Goal: Information Seeking & Learning: Learn about a topic

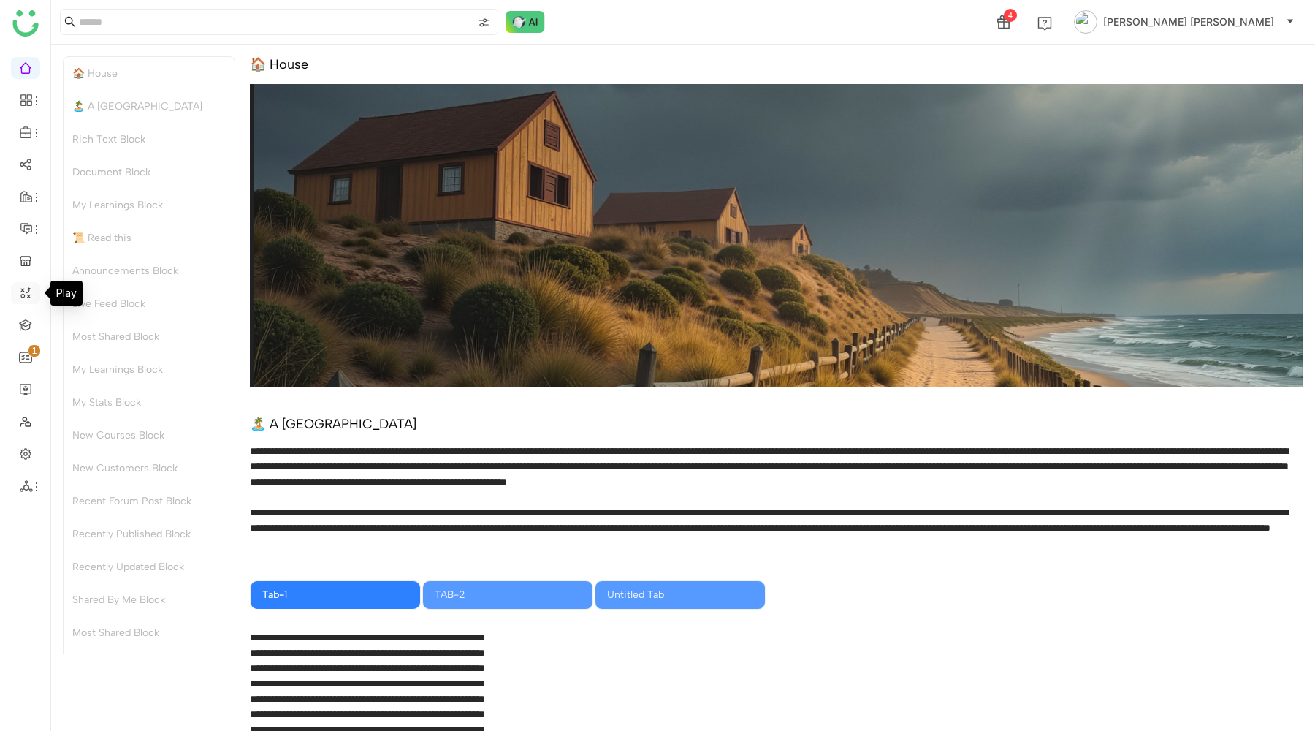
click at [23, 287] on link at bounding box center [25, 292] width 13 height 12
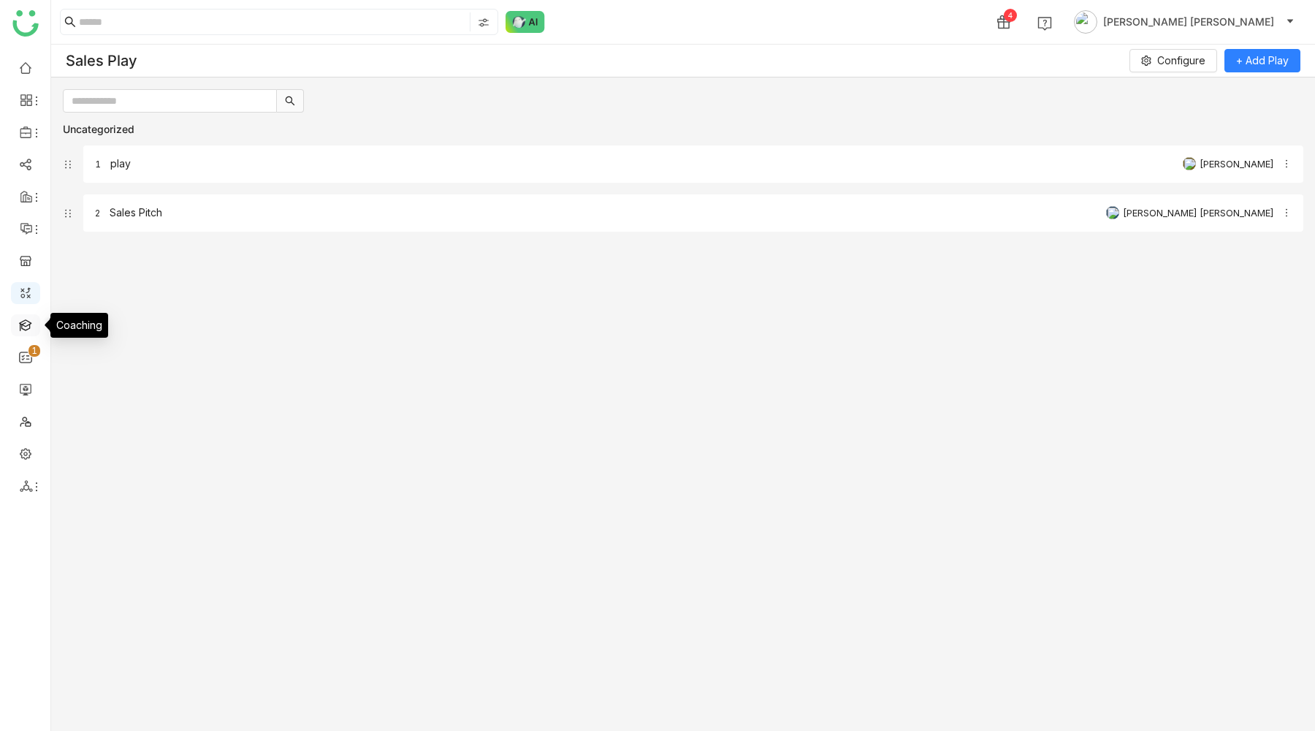
click at [19, 322] on link at bounding box center [25, 324] width 13 height 12
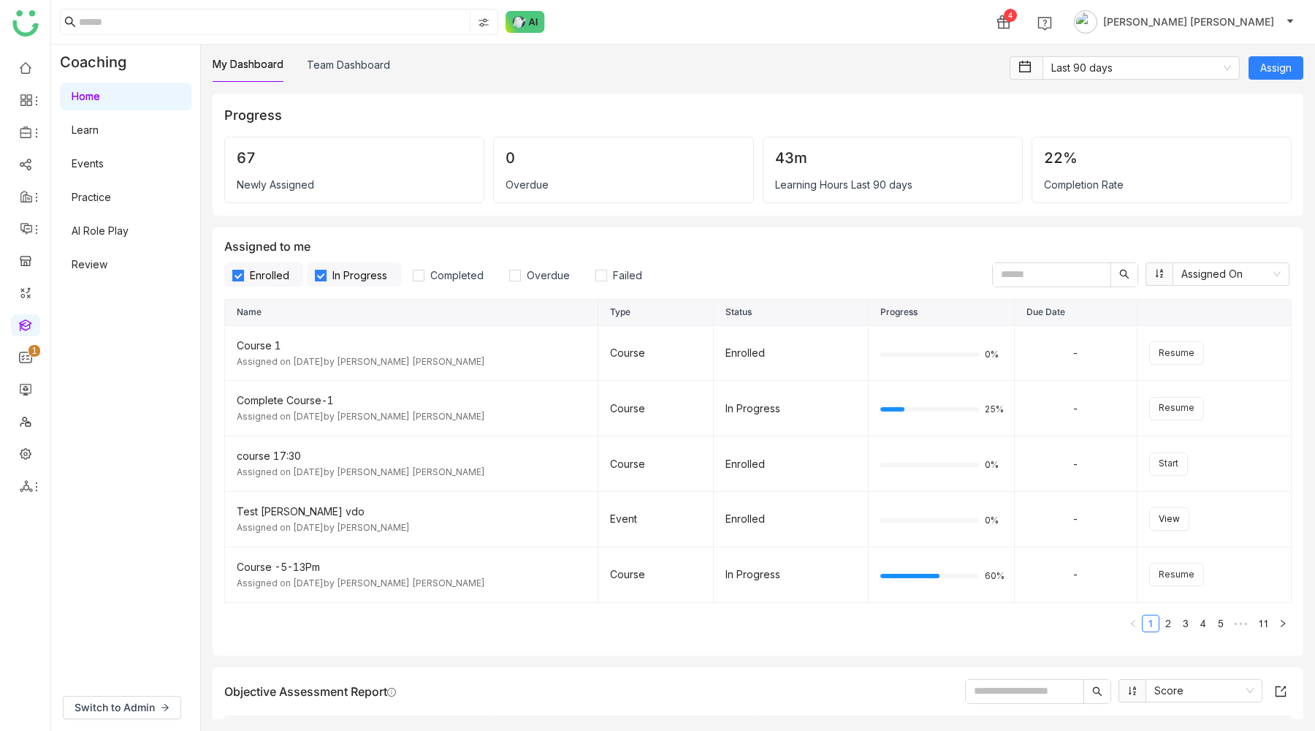
click at [106, 224] on link "AI Role Play" at bounding box center [100, 230] width 57 height 12
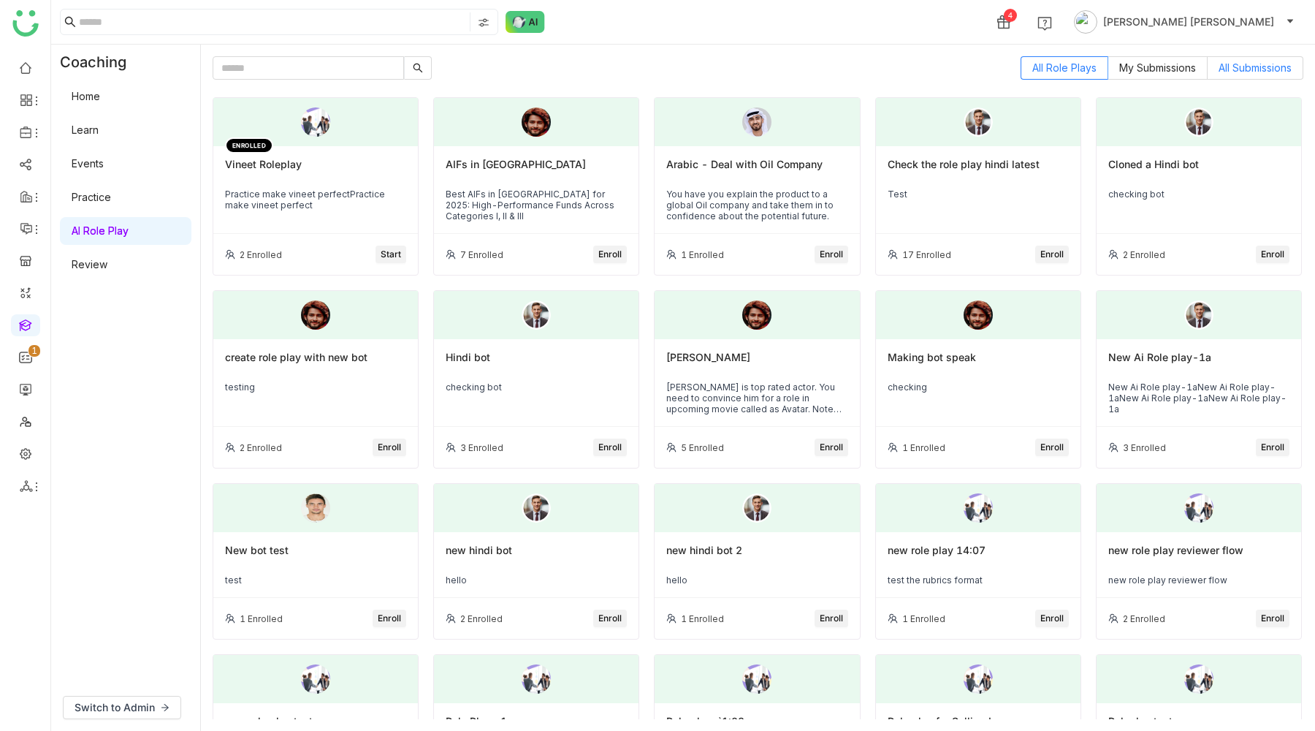
click at [1286, 64] on span "All Submissions" at bounding box center [1255, 67] width 73 height 12
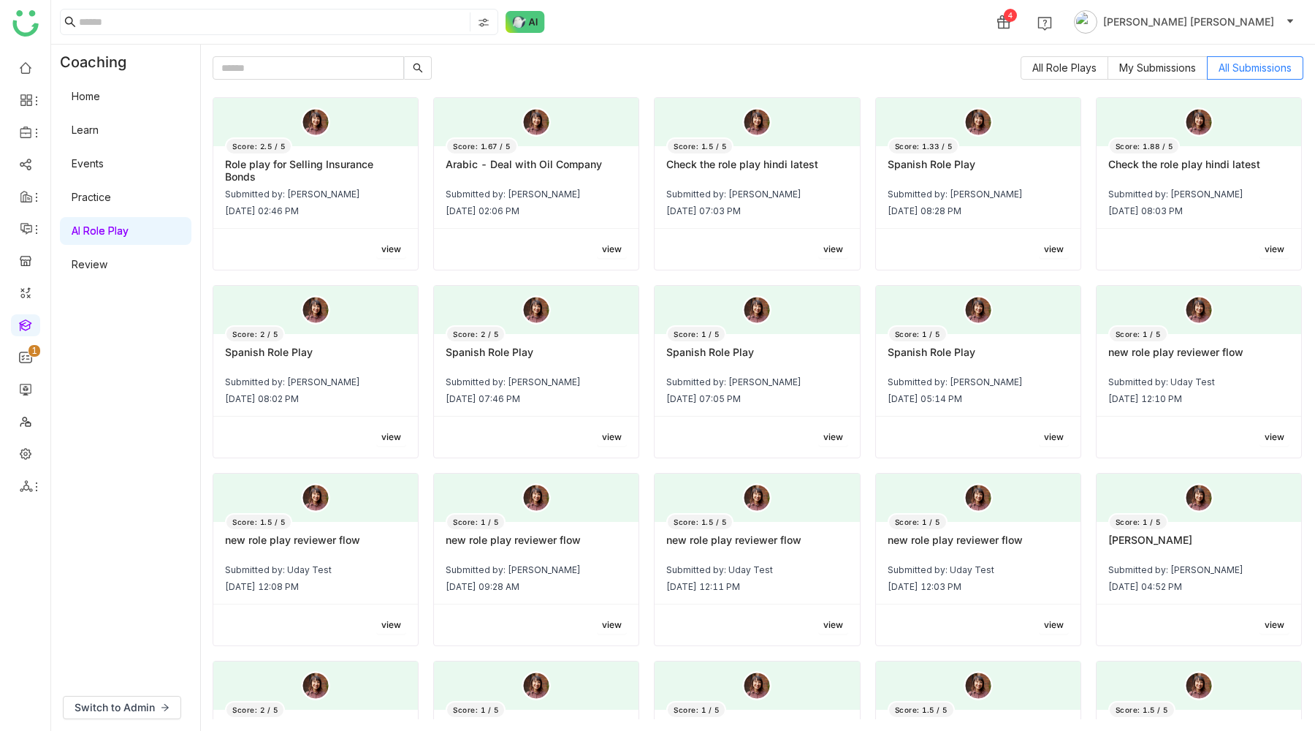
click at [588, 260] on div "view" at bounding box center [536, 249] width 205 height 41
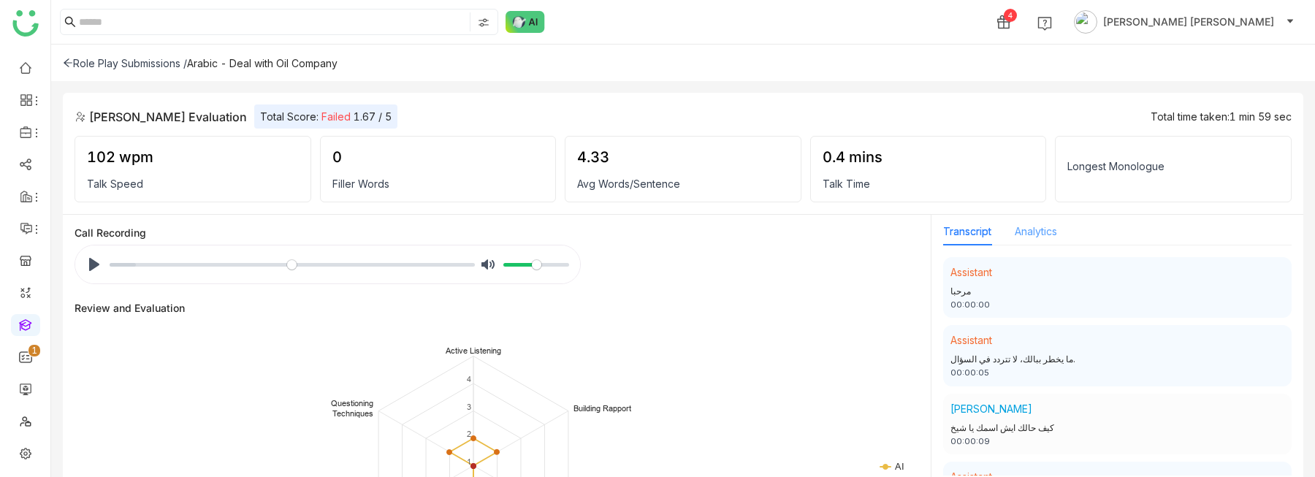
click at [1036, 223] on div "Analytics" at bounding box center [1036, 232] width 42 height 28
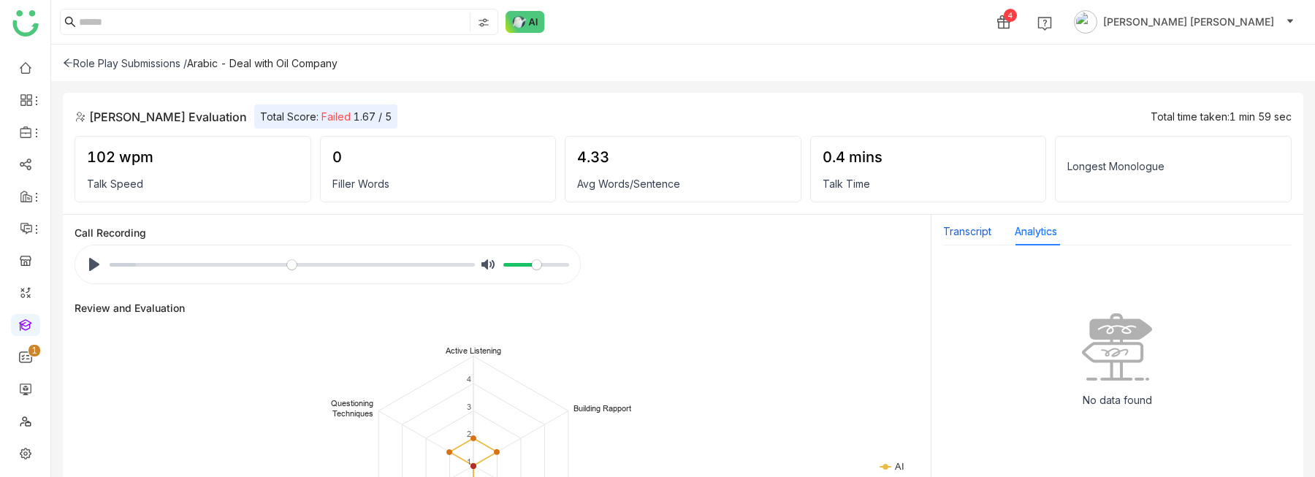
click at [965, 224] on button "Transcript" at bounding box center [967, 232] width 48 height 16
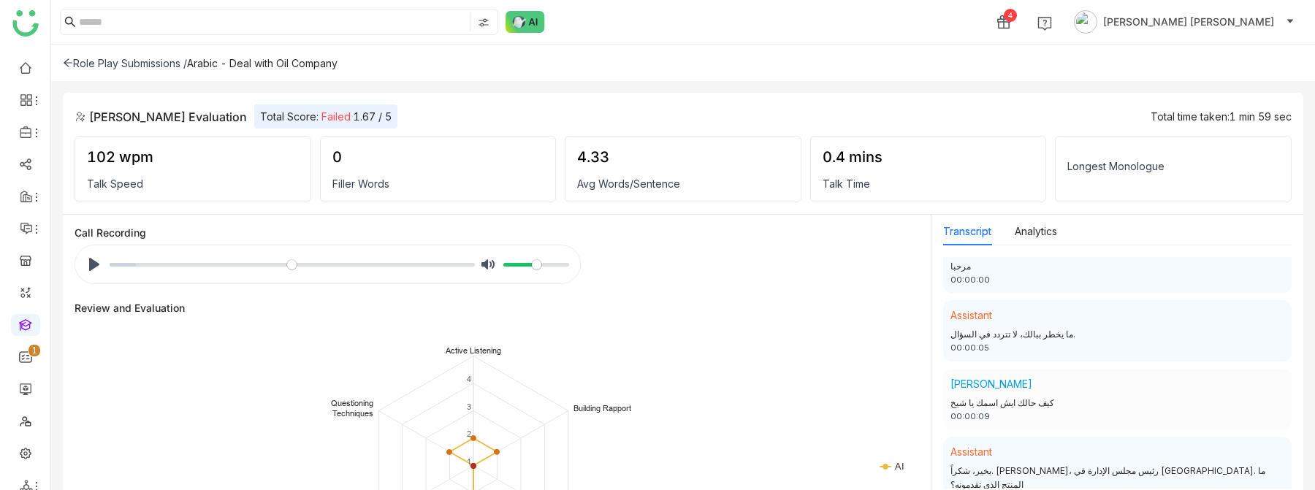
scroll to position [26, 0]
click at [22, 388] on link at bounding box center [25, 388] width 13 height 12
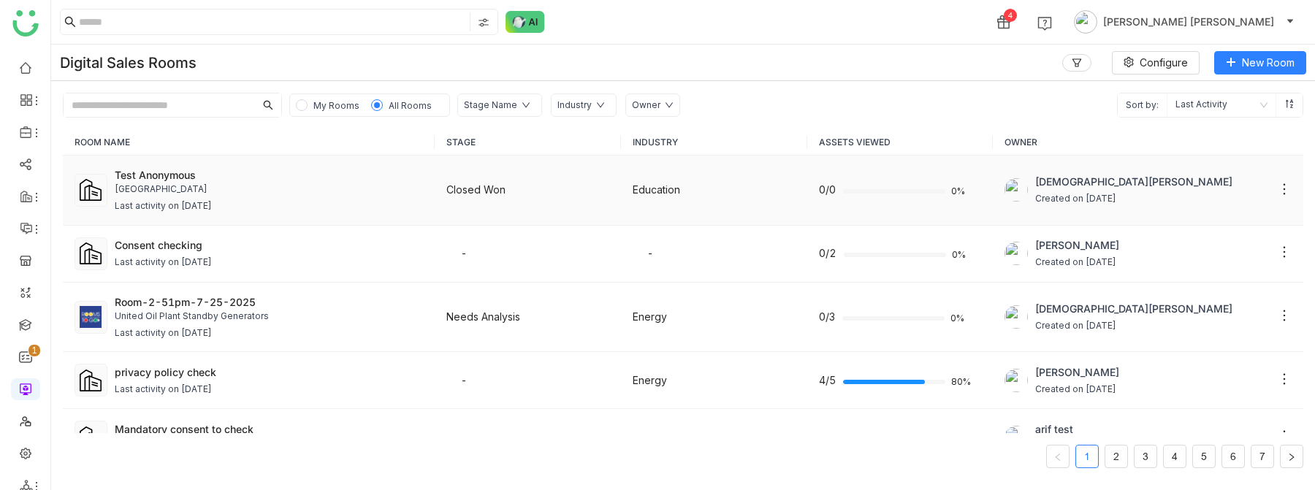
click at [174, 194] on div "[GEOGRAPHIC_DATA]" at bounding box center [269, 190] width 309 height 14
